Goal: Check status: Check status

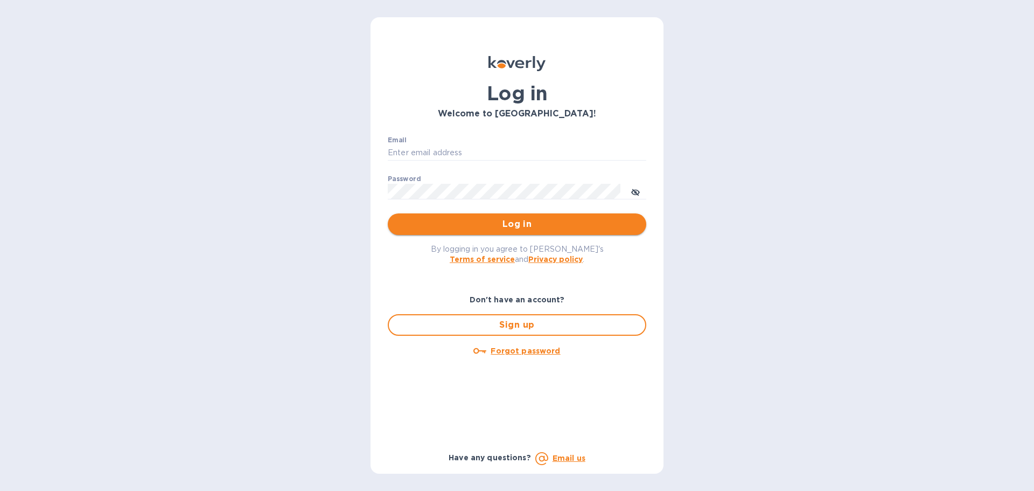
type input "[EMAIL_ADDRESS][DOMAIN_NAME]"
click at [446, 232] on button "Log in" at bounding box center [517, 224] width 259 height 22
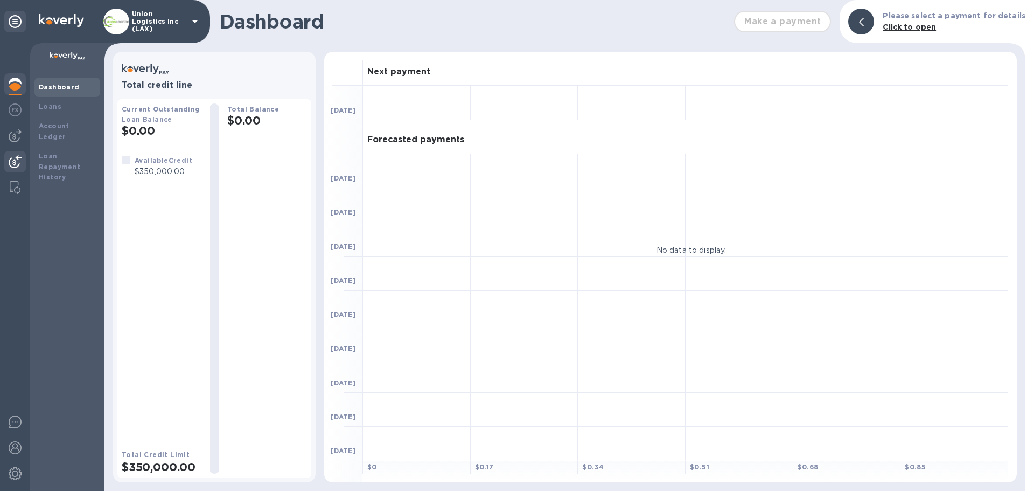
click at [15, 159] on img at bounding box center [15, 161] width 13 height 13
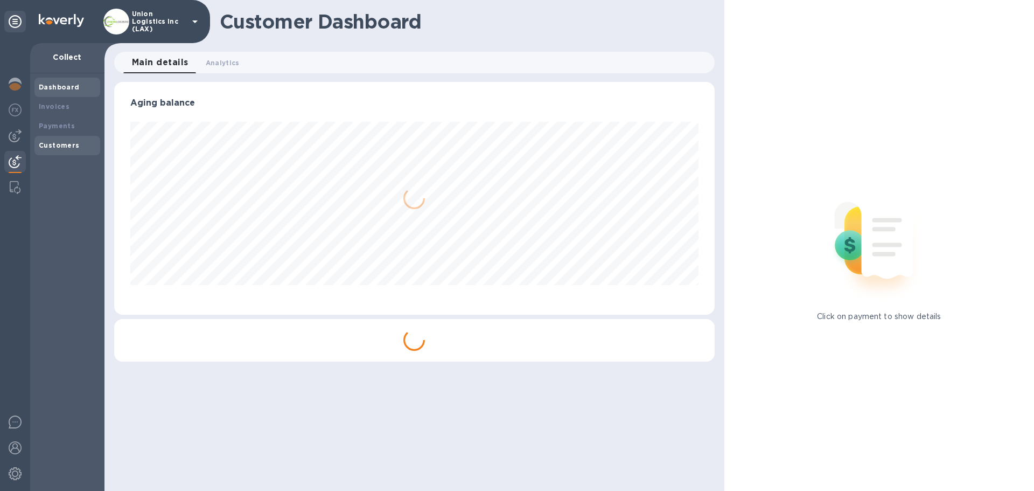
scroll to position [233, 600]
click at [71, 130] on div "Payments" at bounding box center [67, 126] width 57 height 11
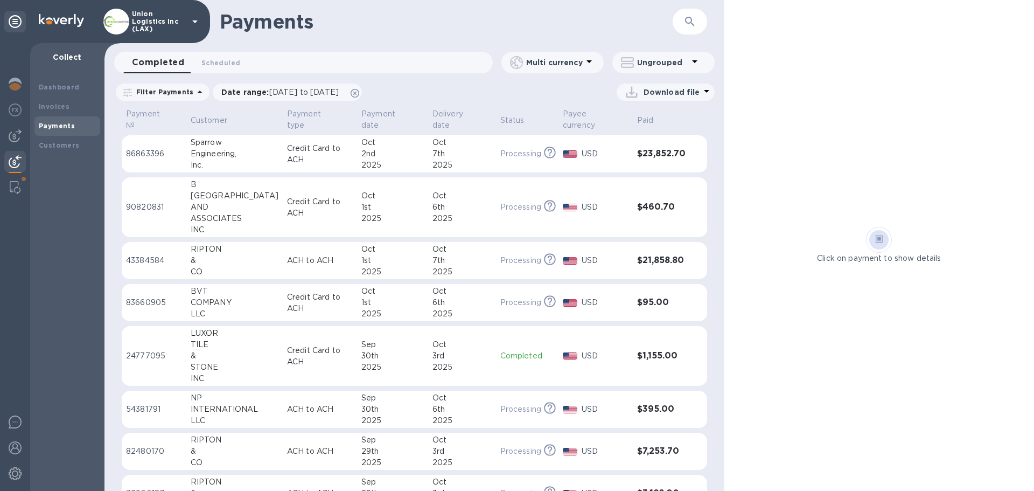
click at [374, 162] on div "2025" at bounding box center [393, 164] width 62 height 11
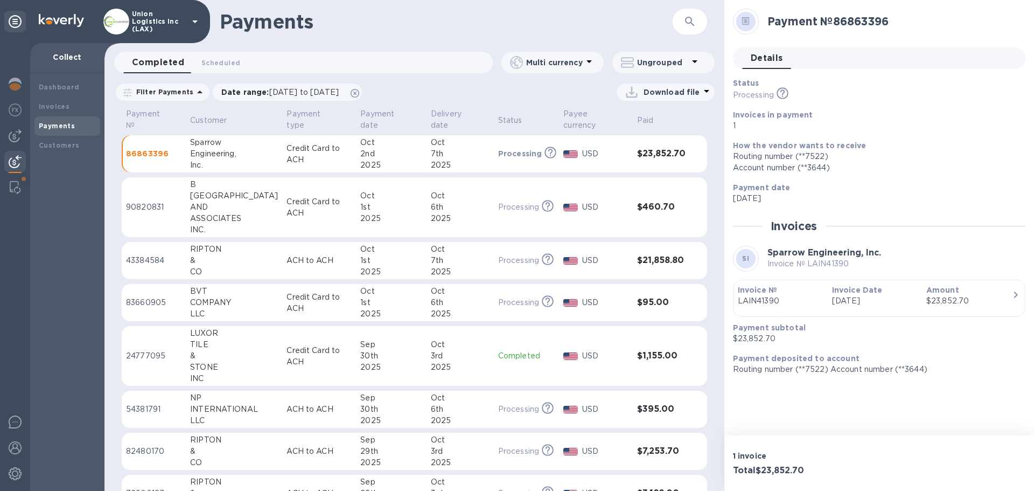
click at [360, 147] on div "Oct" at bounding box center [391, 142] width 62 height 11
click at [11, 446] on img at bounding box center [15, 447] width 13 height 13
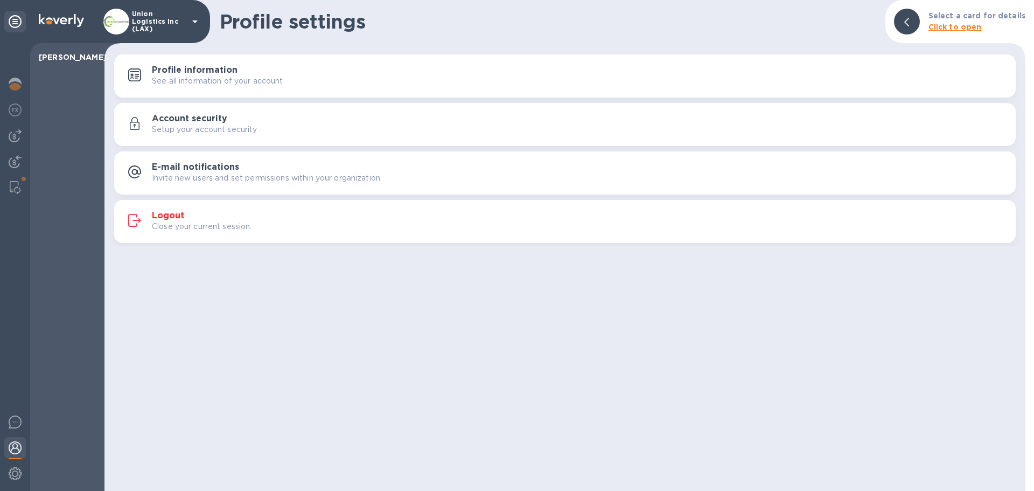
click at [204, 210] on div "Logout Close your current session." at bounding box center [565, 222] width 889 height 26
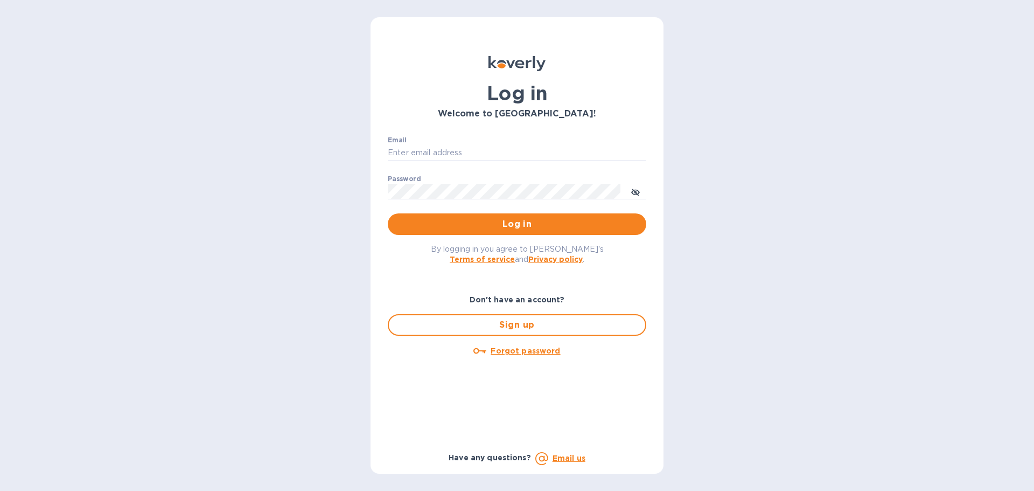
type input "[EMAIL_ADDRESS][DOMAIN_NAME]"
